Goal: Go to known website: Go to known website

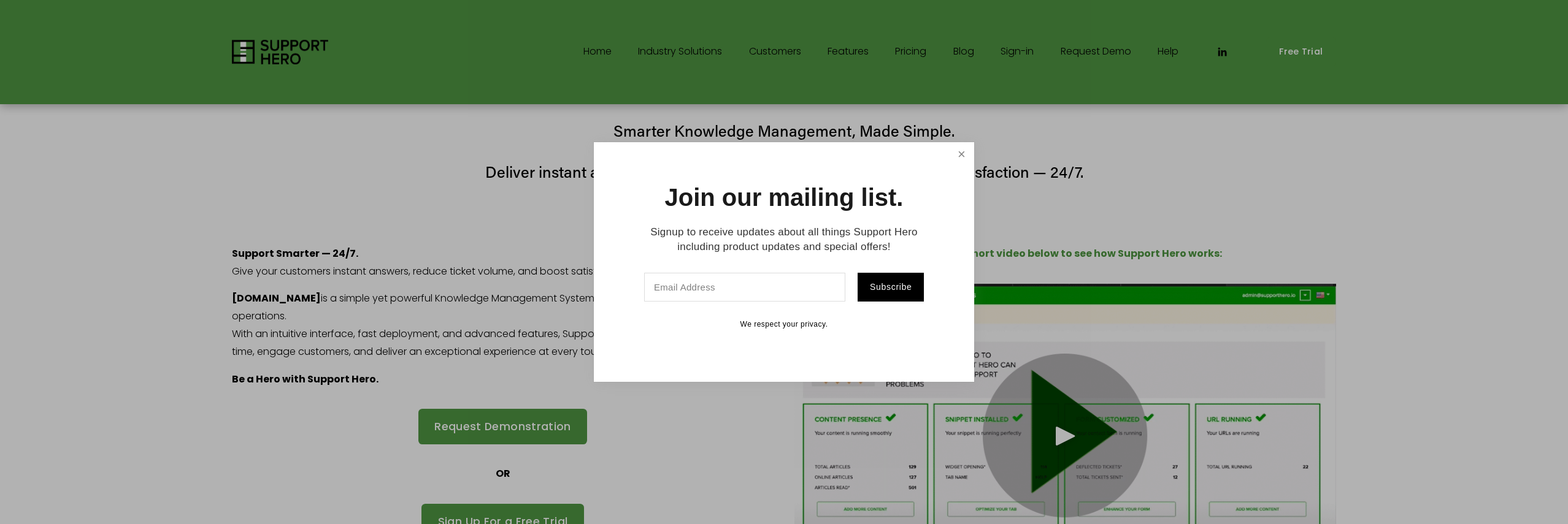
click at [962, 159] on link "Close" at bounding box center [962, 154] width 21 height 21
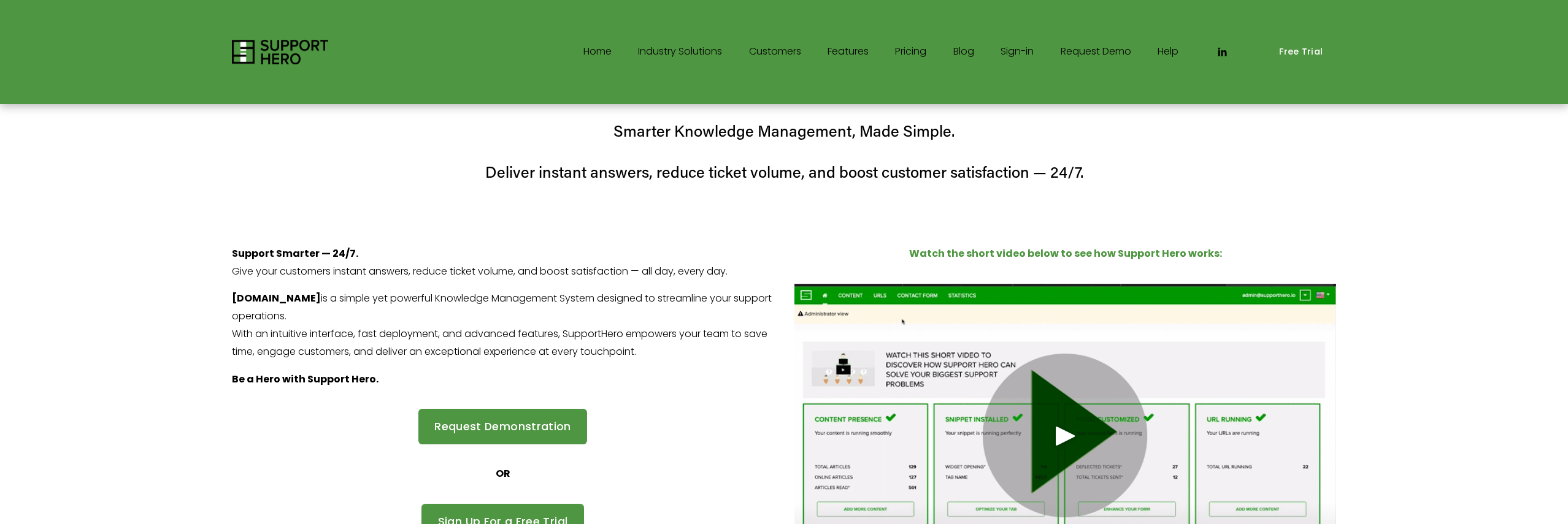
click at [587, 52] on link "Home" at bounding box center [598, 52] width 28 height 20
click at [1224, 53] on use "LinkedIn" at bounding box center [1223, 52] width 9 height 9
click at [1023, 53] on link "Sign-in" at bounding box center [1017, 52] width 33 height 20
